Goal: Task Accomplishment & Management: Use online tool/utility

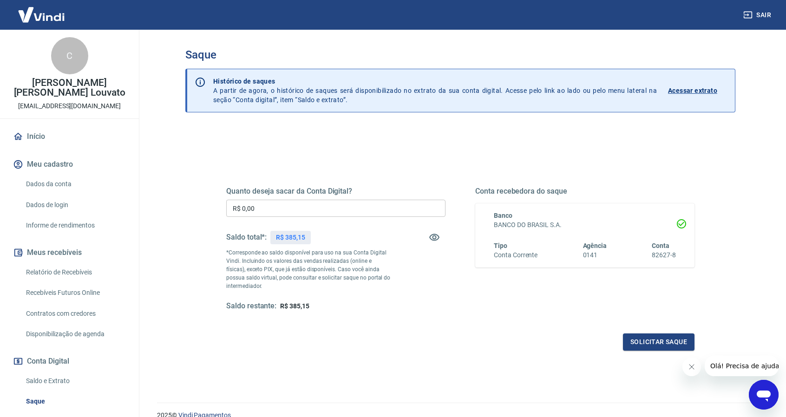
click at [335, 209] on input "R$ 0,00" at bounding box center [335, 208] width 219 height 17
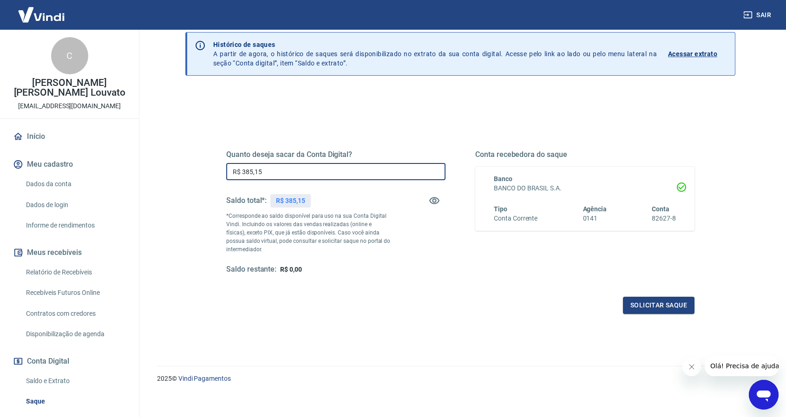
scroll to position [41, 0]
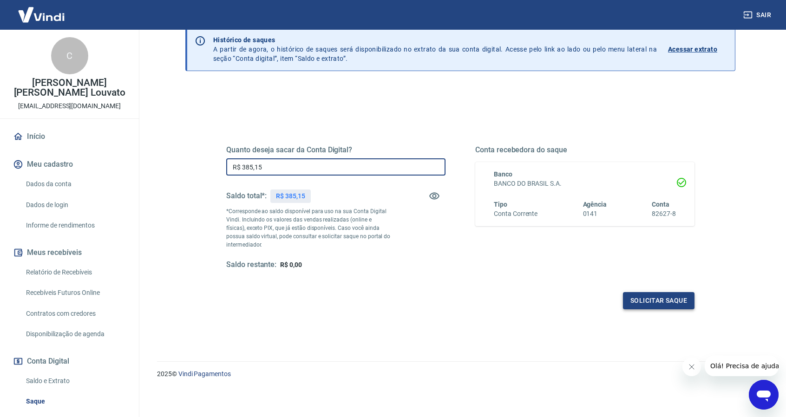
type input "R$ 385,15"
click at [661, 298] on button "Solicitar saque" at bounding box center [659, 300] width 72 height 17
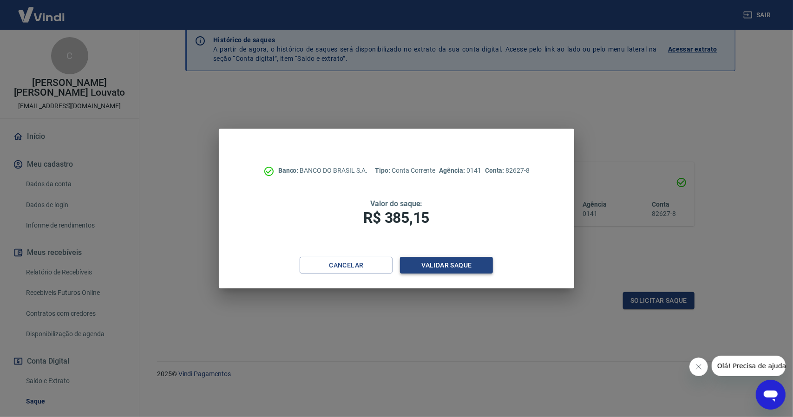
click at [462, 264] on button "Validar saque" at bounding box center [446, 265] width 93 height 17
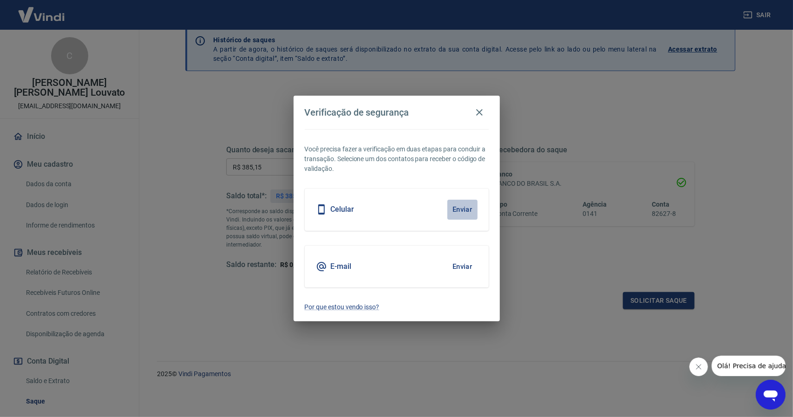
click at [462, 210] on button "Enviar" at bounding box center [462, 210] width 30 height 20
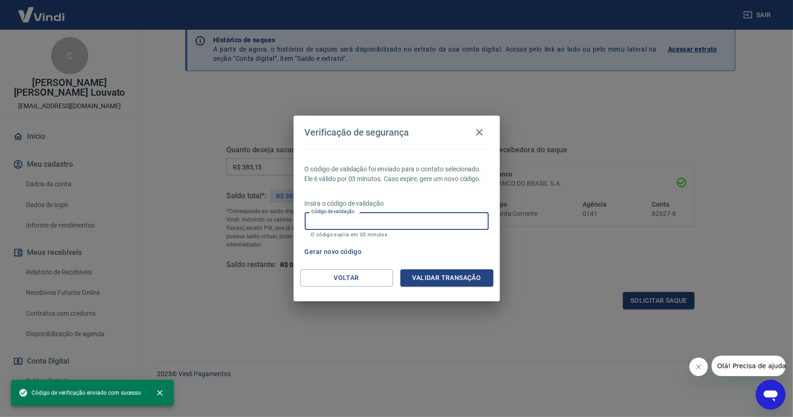
click at [414, 223] on input "Código de validação" at bounding box center [397, 220] width 184 height 17
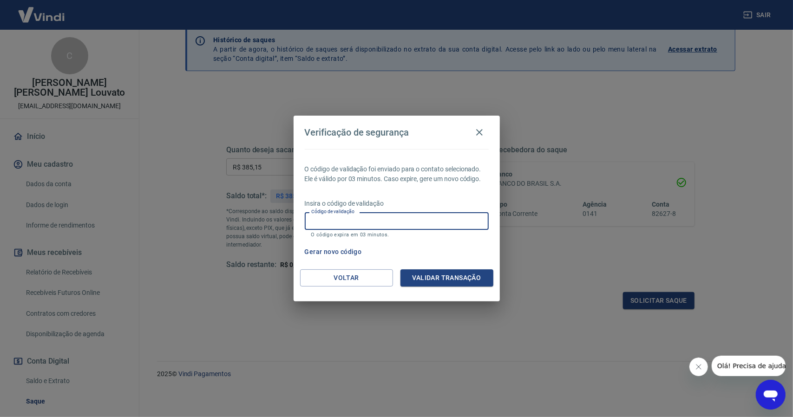
click at [396, 221] on input "Código de validação" at bounding box center [397, 220] width 184 height 17
click at [387, 223] on input "Código de validação" at bounding box center [397, 220] width 184 height 17
click at [386, 222] on input "Código de validação" at bounding box center [397, 220] width 184 height 17
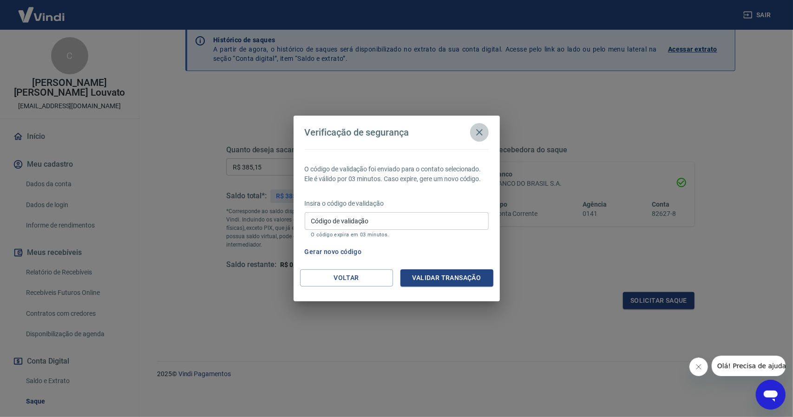
click at [478, 132] on icon "button" at bounding box center [479, 132] width 7 height 7
